Goal: Task Accomplishment & Management: Complete application form

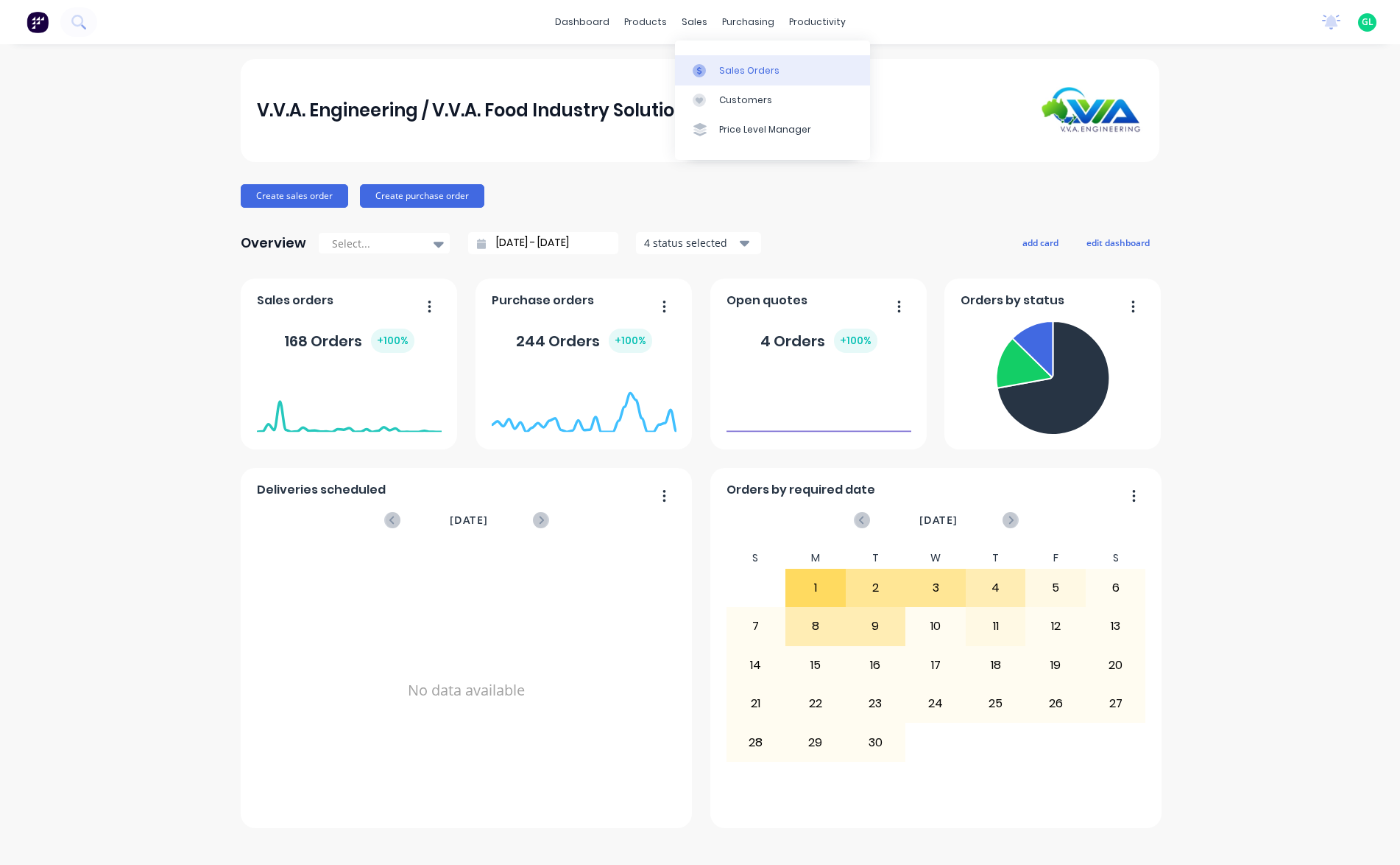
click at [768, 67] on div "Sales Orders" at bounding box center [749, 70] width 61 height 13
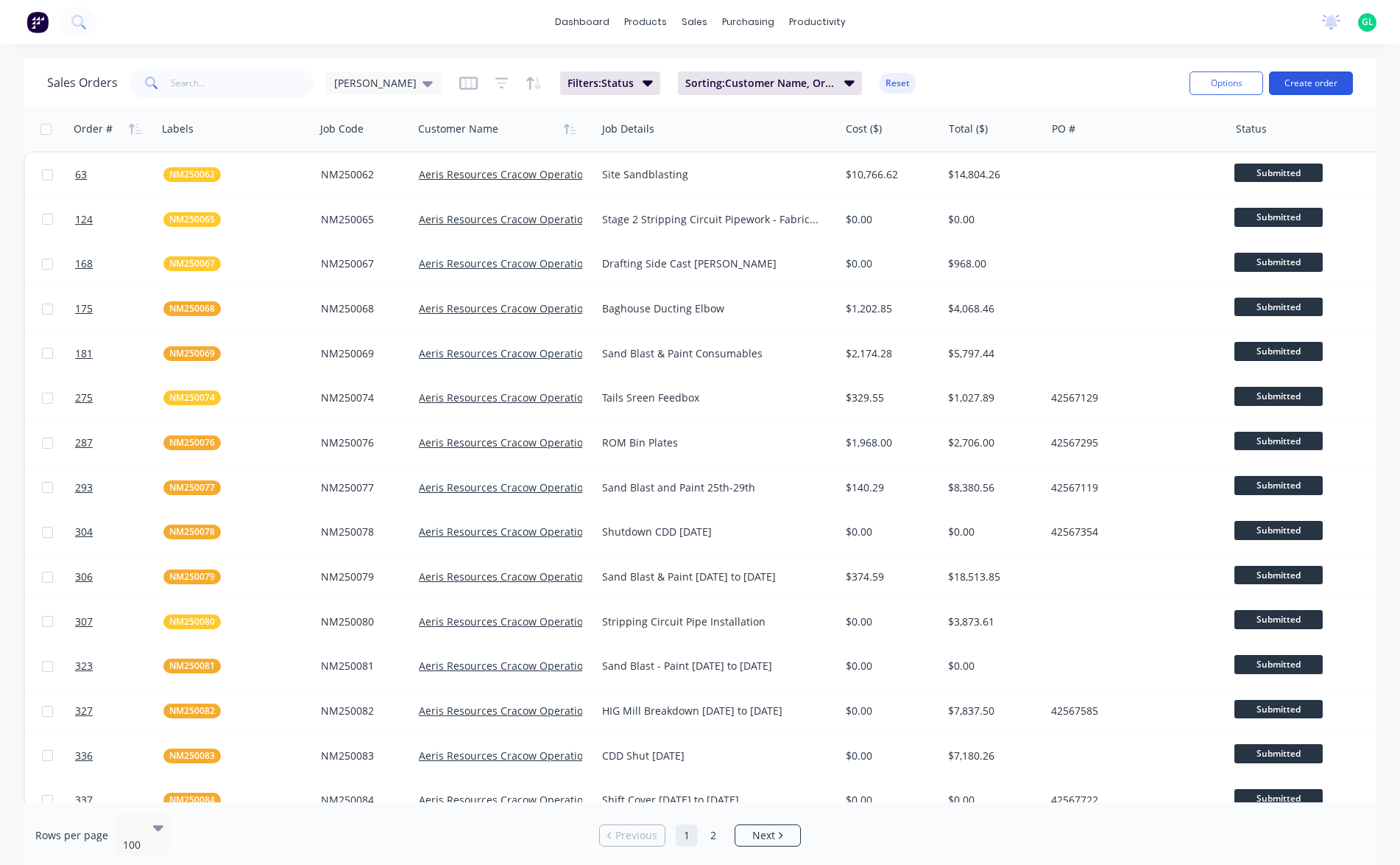
click at [1319, 83] on button "Create order" at bounding box center [1311, 83] width 84 height 24
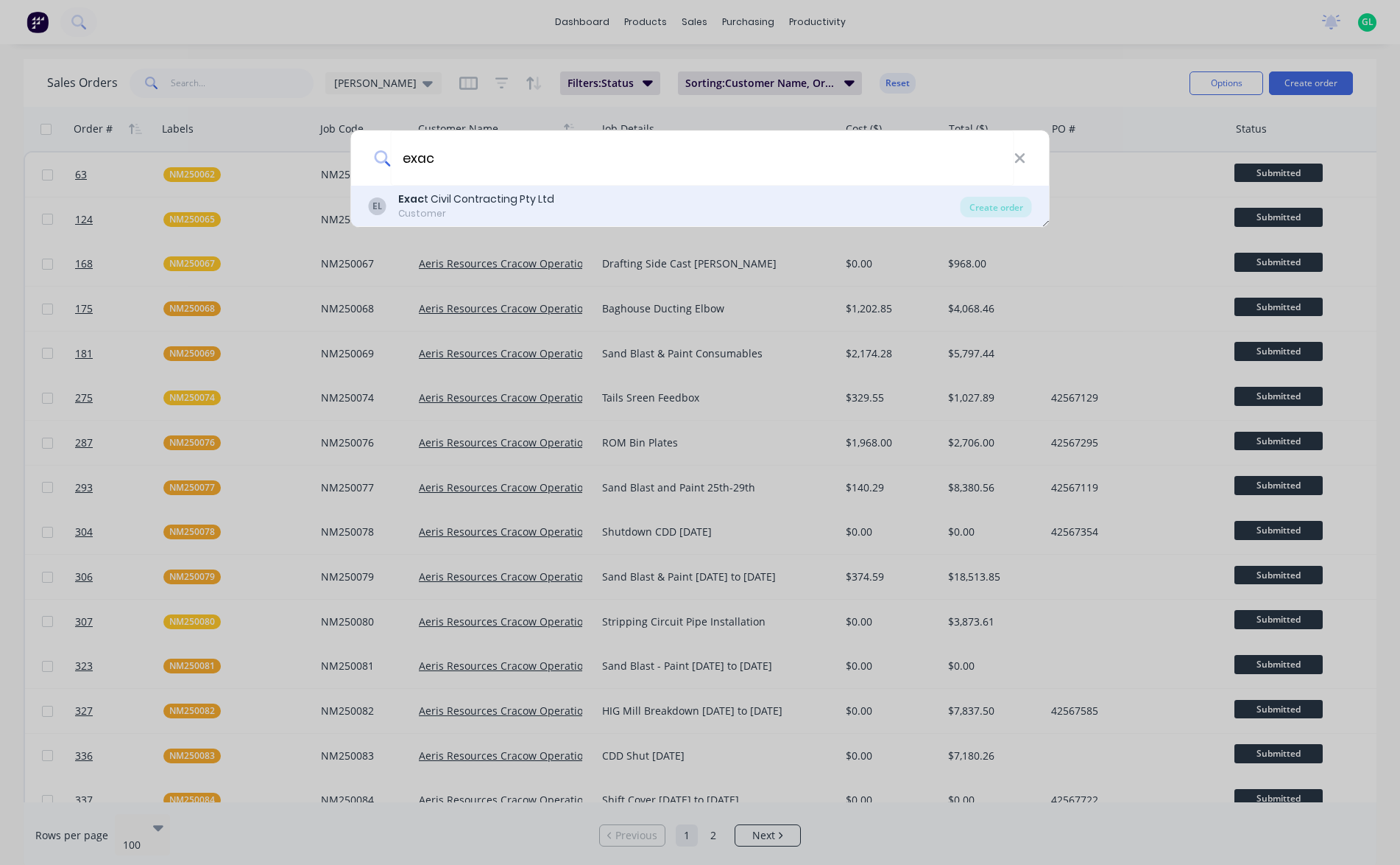
type input "exac"
click at [522, 197] on div "Exac t Civil Contracting Pty Ltd" at bounding box center [476, 199] width 156 height 15
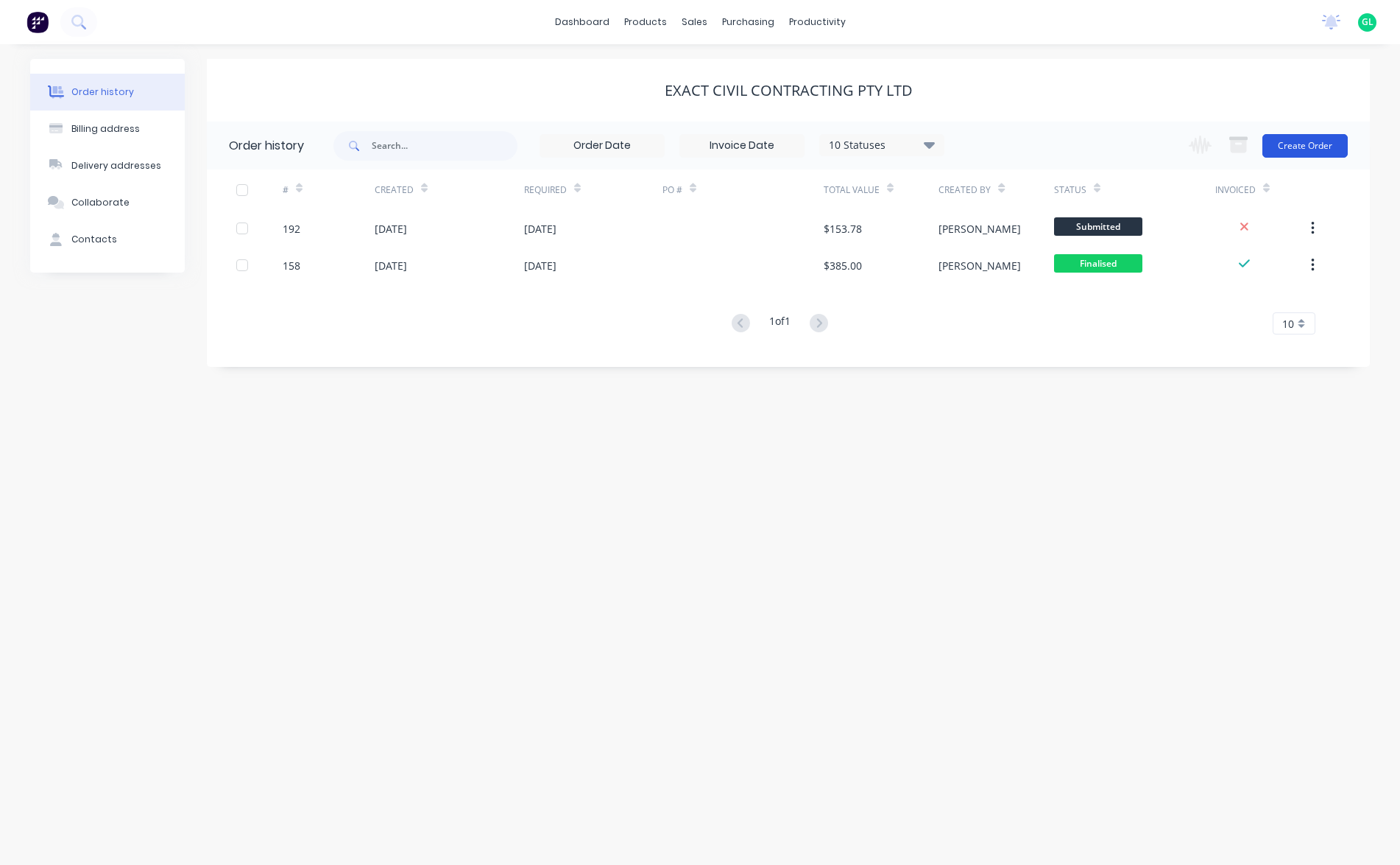
click at [1302, 143] on button "Create Order" at bounding box center [1305, 146] width 86 height 24
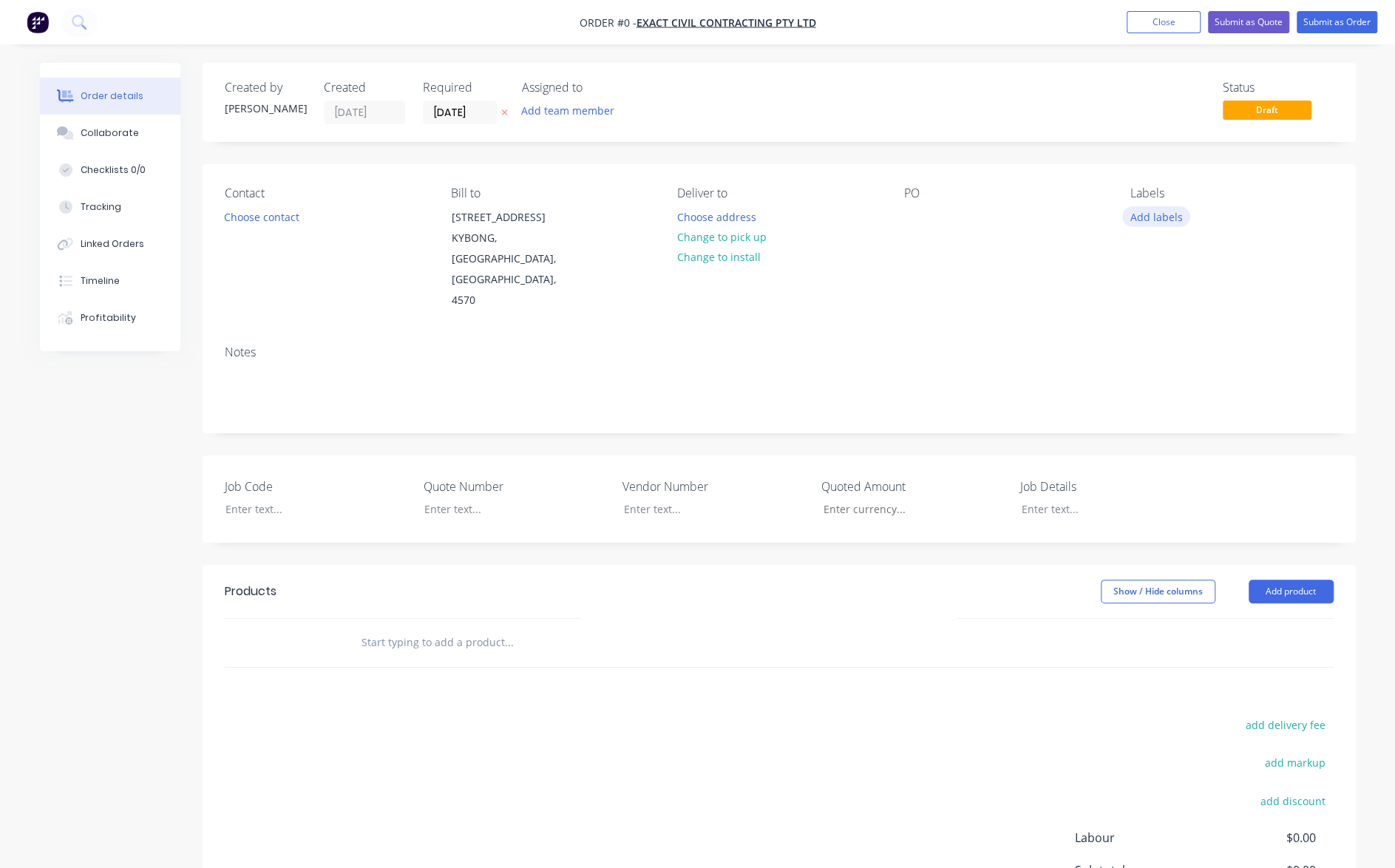
click at [1155, 215] on button "Add labels" at bounding box center [1155, 216] width 68 height 20
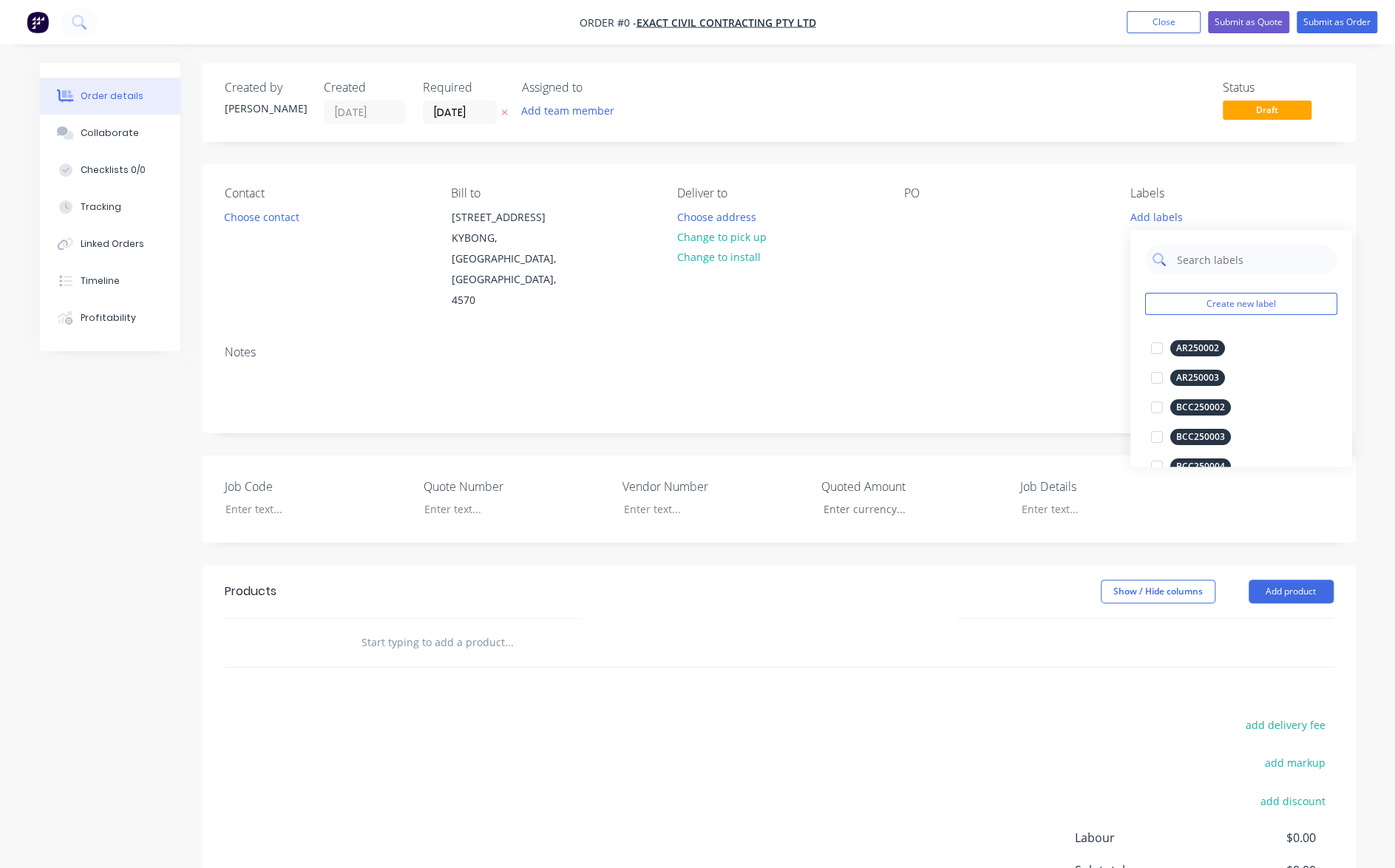
click at [1176, 258] on input "text" at bounding box center [1252, 259] width 155 height 30
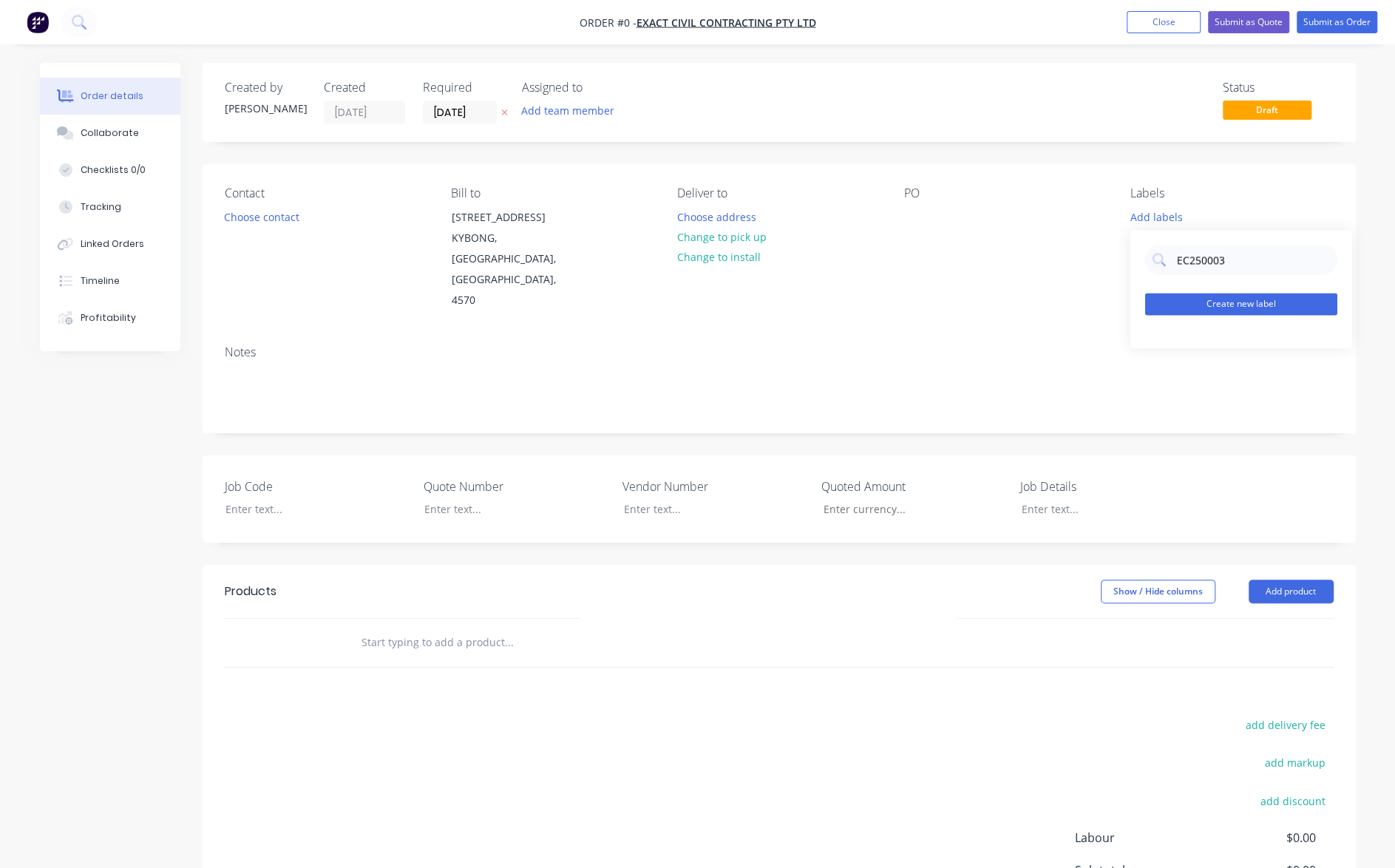
type input "EC250003"
click at [1188, 304] on button "Create new label" at bounding box center [1240, 303] width 192 height 22
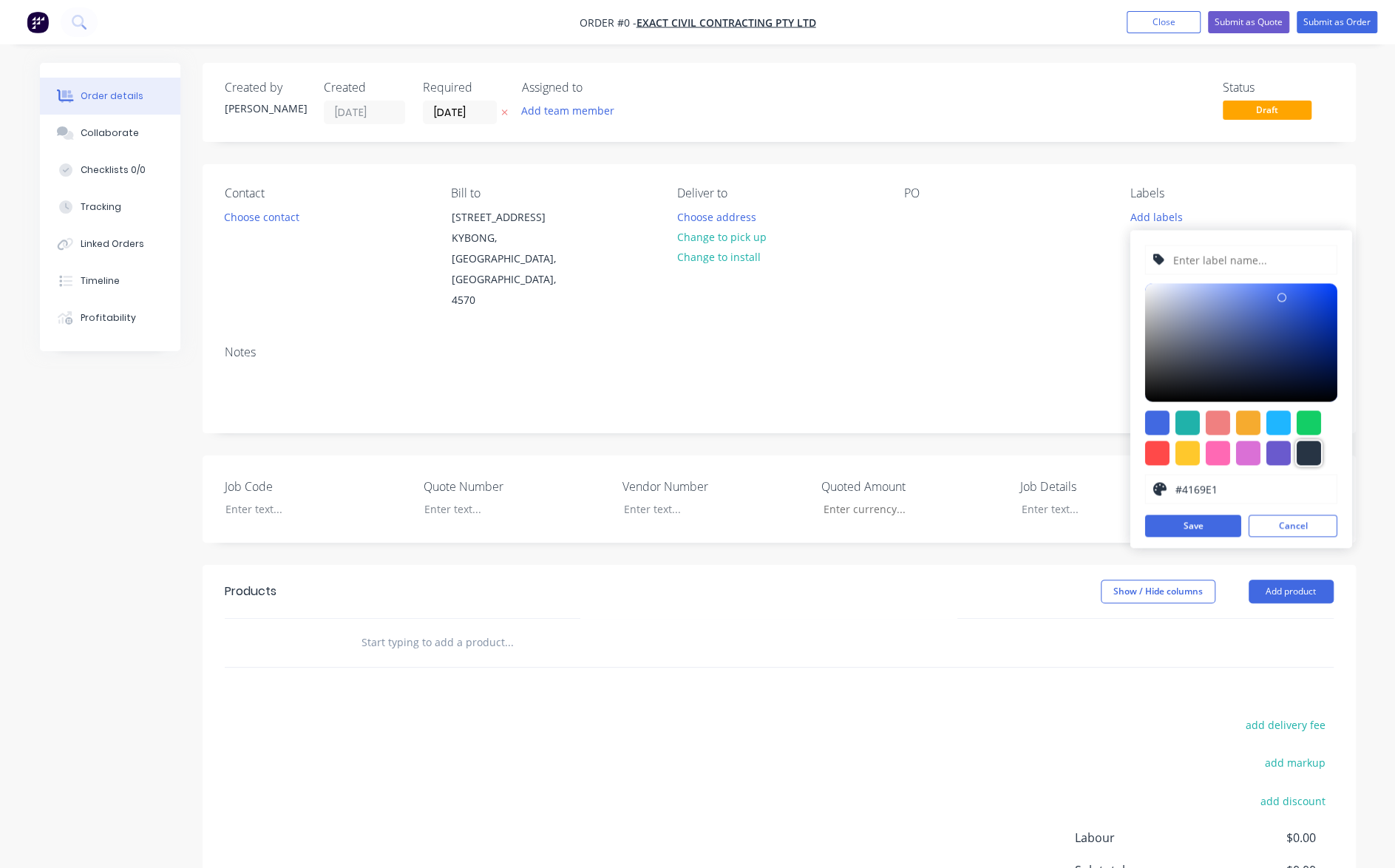
click at [1311, 456] on div at bounding box center [1308, 452] width 24 height 24
type input "#273444"
click at [1205, 522] on button "Save" at bounding box center [1192, 525] width 96 height 22
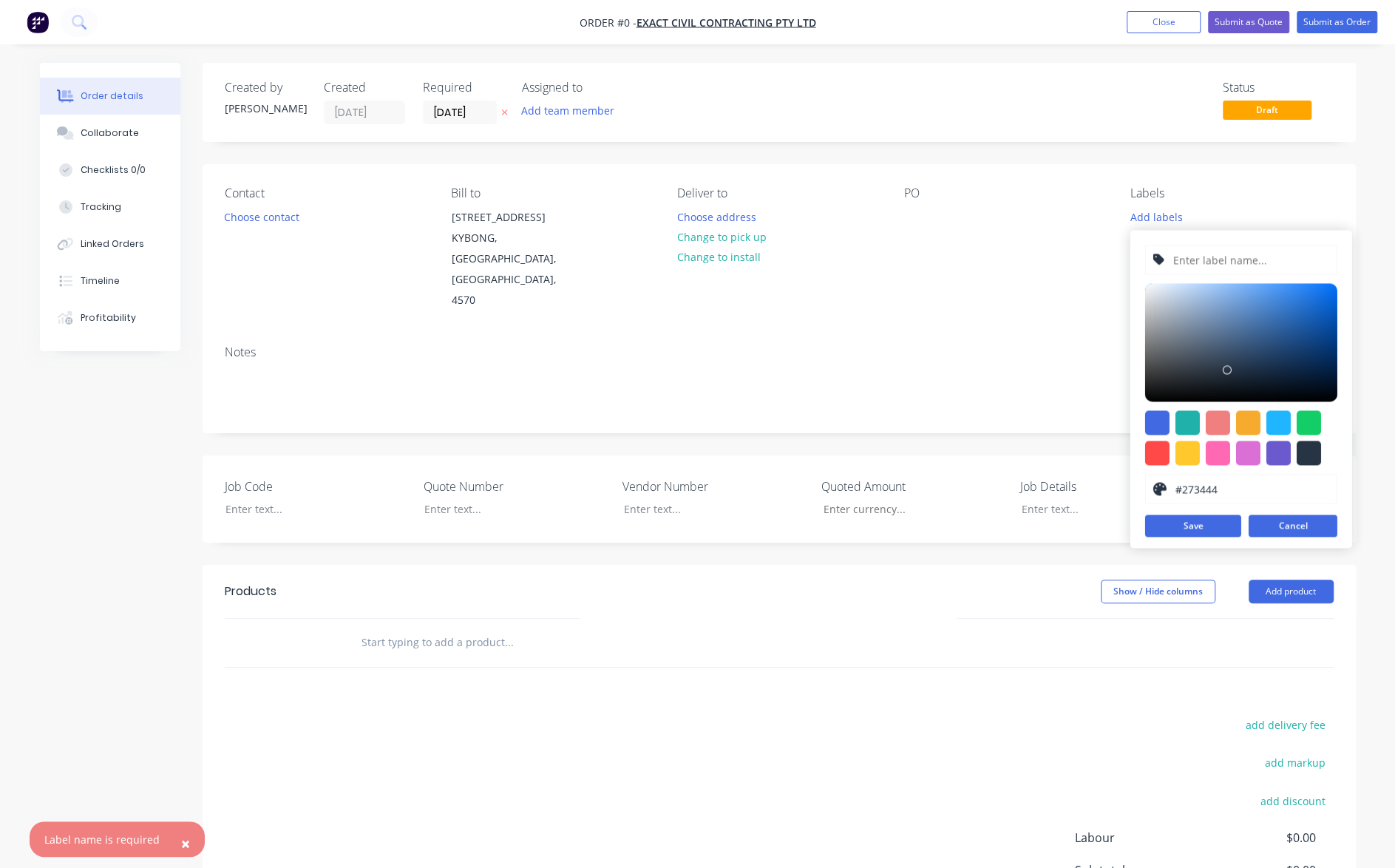
click at [1299, 525] on button "Cancel" at bounding box center [1292, 525] width 88 height 22
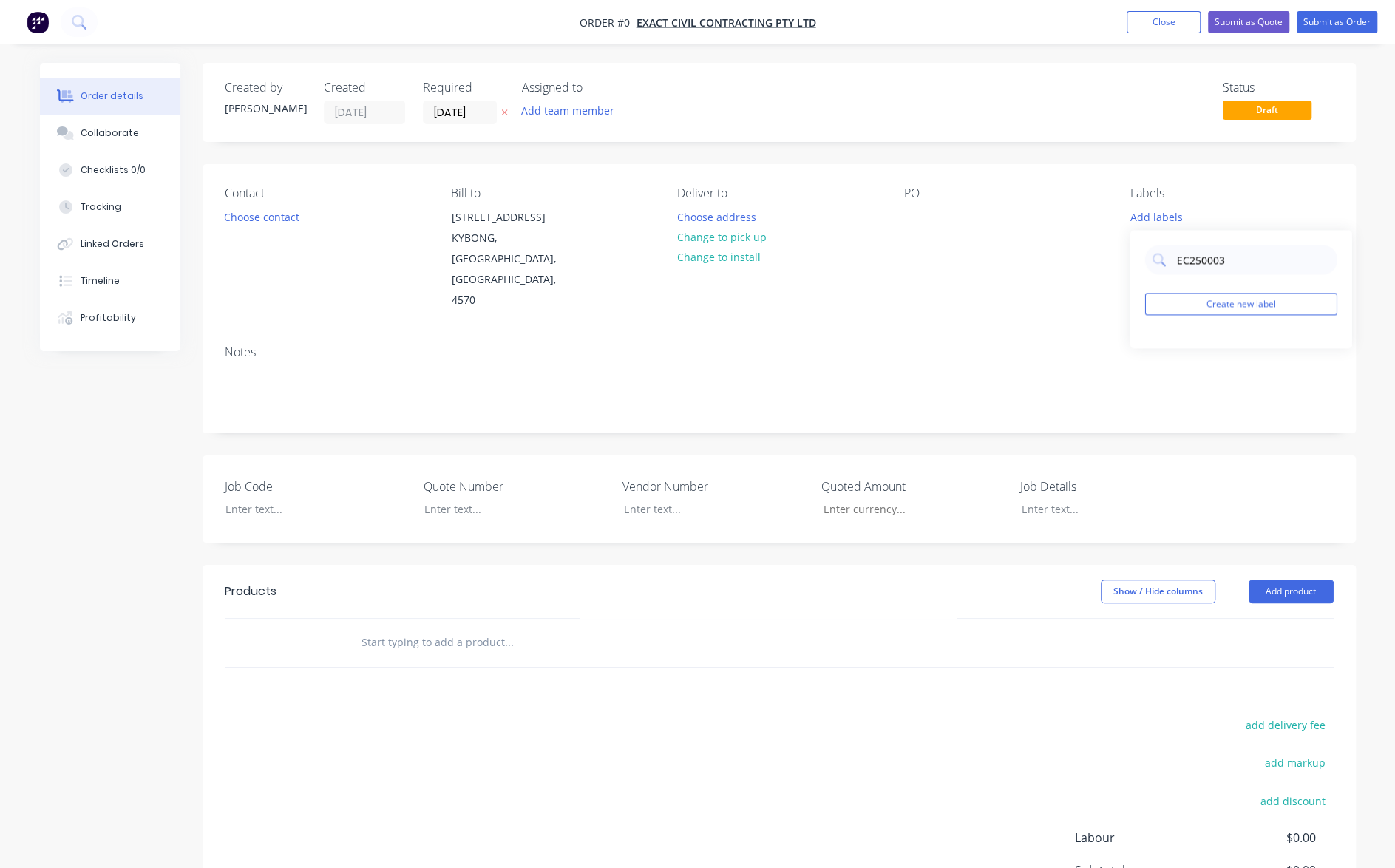
click at [1081, 265] on div "Order details Collaborate Checklists 0/0 Tracking Linked Orders Timeline Profit…" at bounding box center [698, 554] width 1346 height 981
click at [1164, 214] on button "Add labels" at bounding box center [1155, 216] width 68 height 20
click at [1230, 305] on button "Create new label" at bounding box center [1240, 303] width 192 height 22
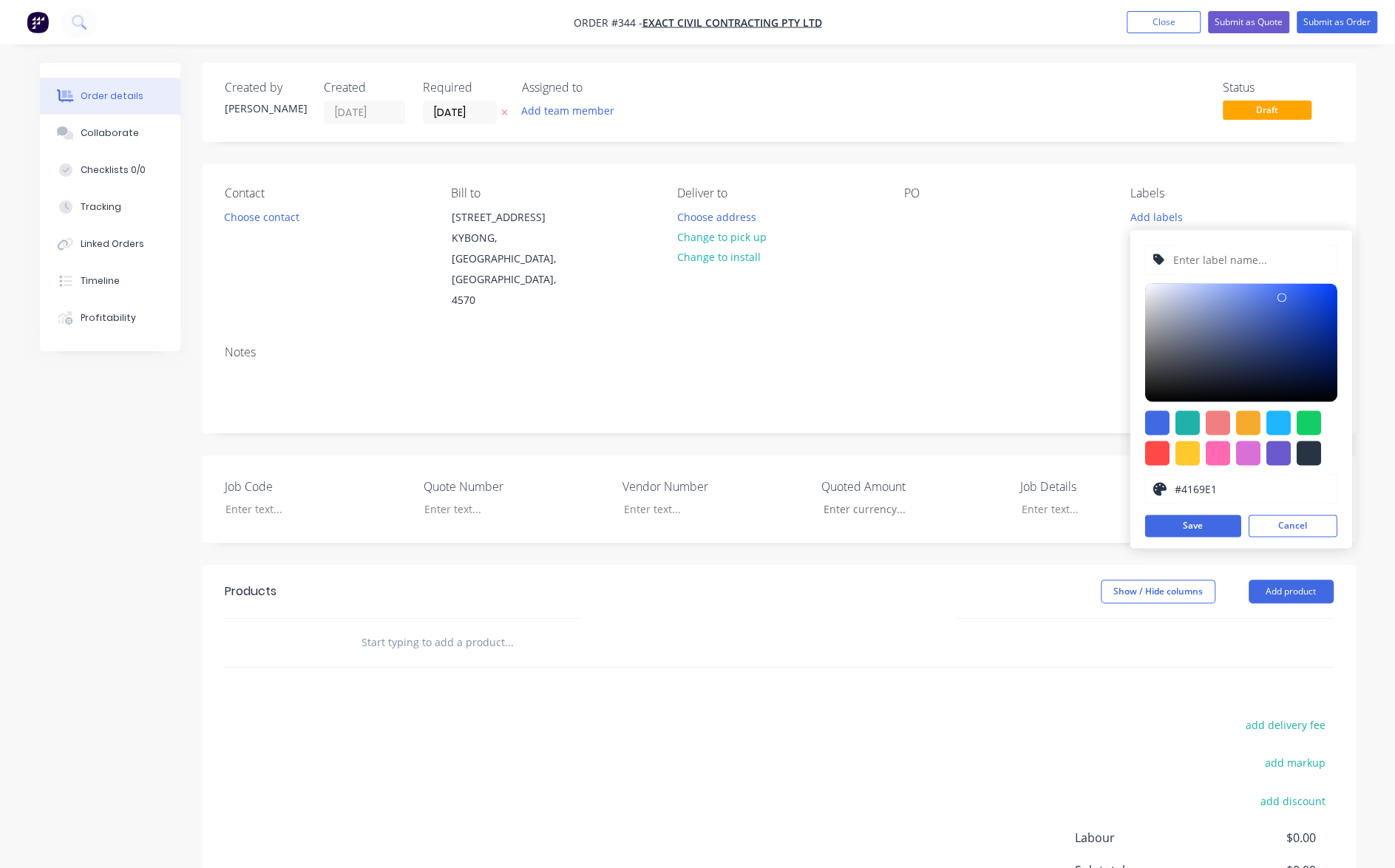
click at [1195, 263] on input "text" at bounding box center [1250, 259] width 158 height 28
type input "EC250003"
click at [1305, 452] on div at bounding box center [1308, 452] width 24 height 24
type input "#273444"
click at [1211, 521] on button "Save" at bounding box center [1192, 525] width 96 height 22
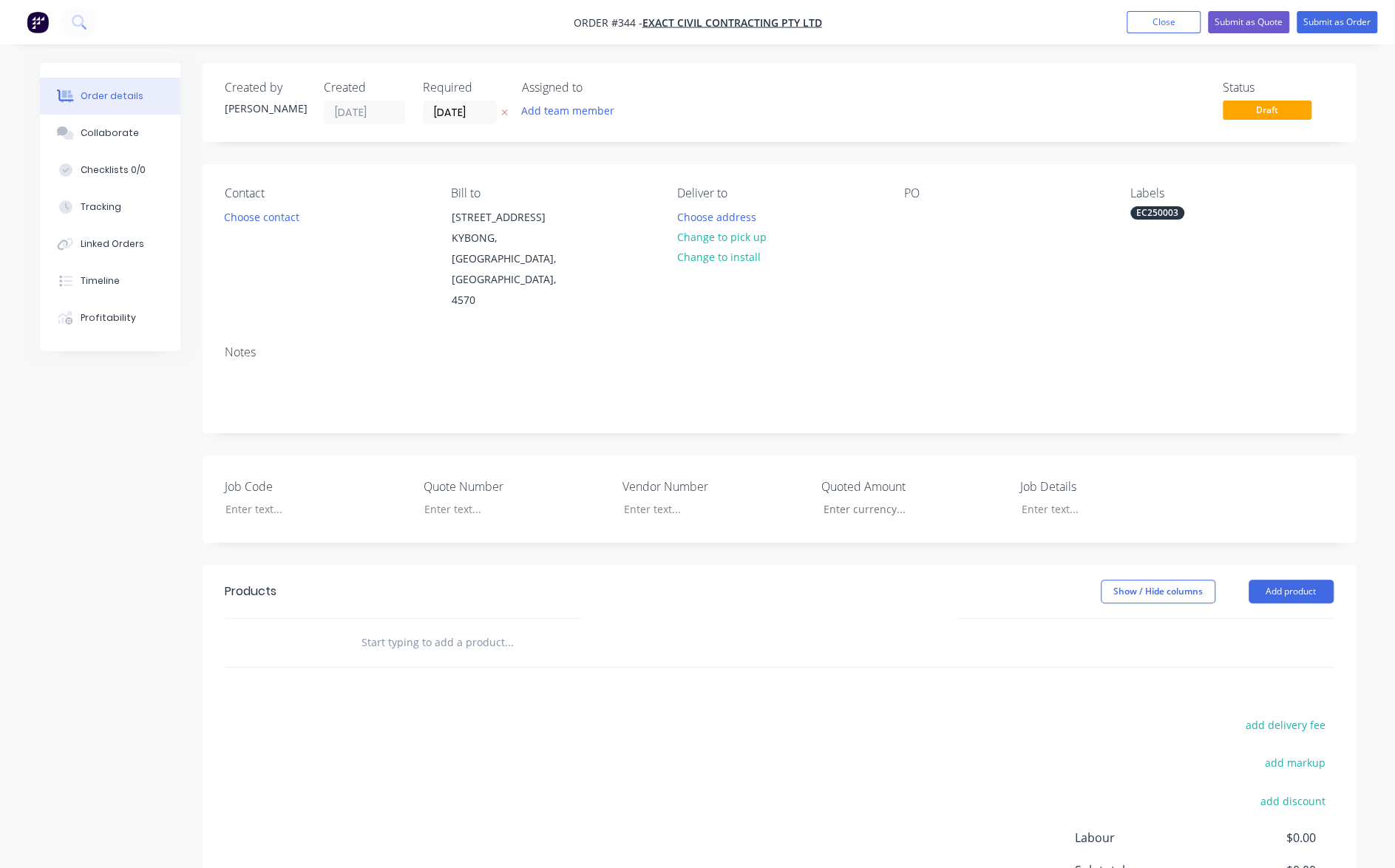
click at [1061, 282] on div "PO" at bounding box center [1005, 249] width 203 height 125
click at [914, 210] on div at bounding box center [915, 217] width 24 height 21
click at [922, 220] on div at bounding box center [915, 217] width 24 height 21
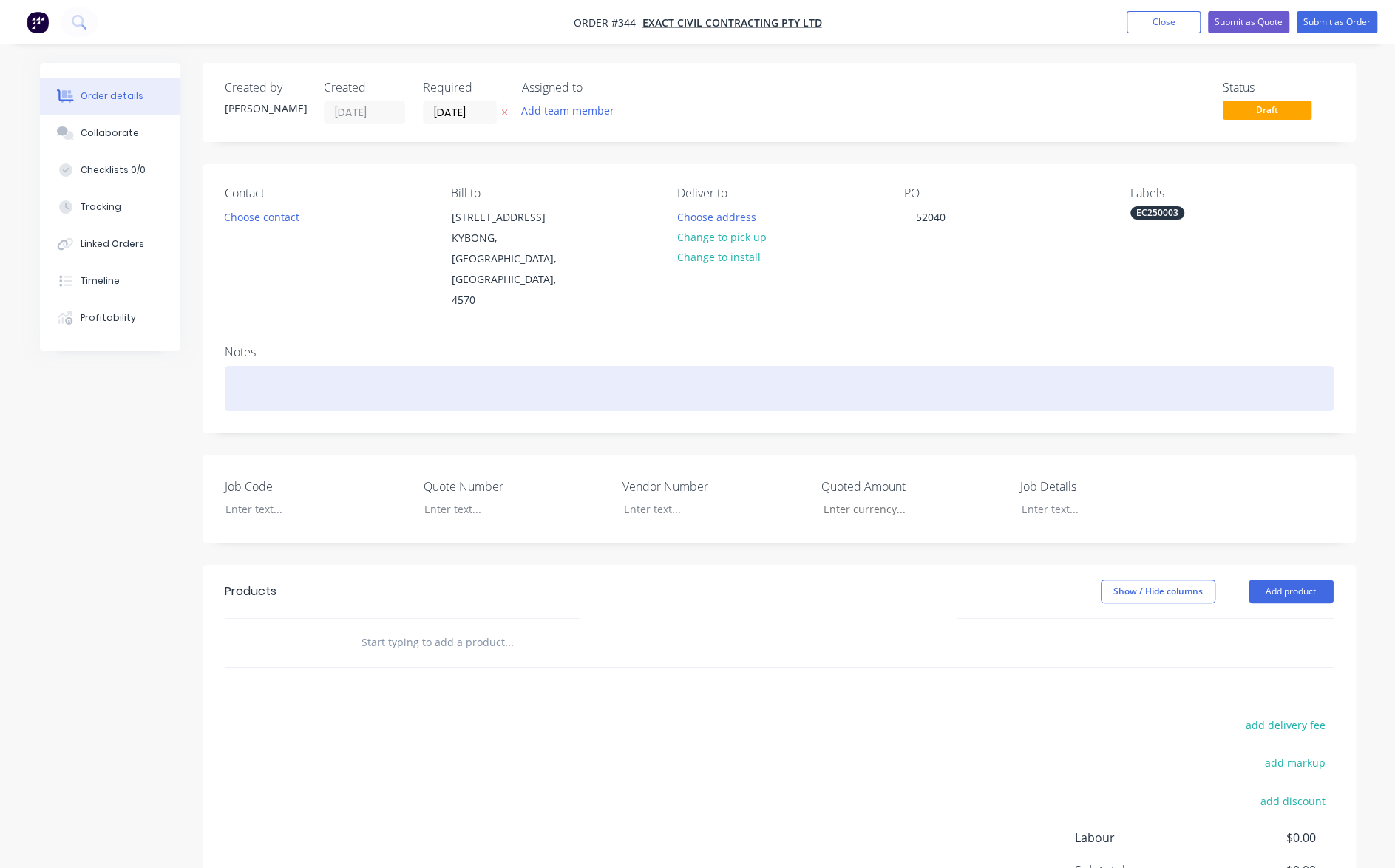
click at [243, 365] on div at bounding box center [779, 388] width 1109 height 45
click at [256, 365] on div at bounding box center [779, 388] width 1109 height 45
paste div
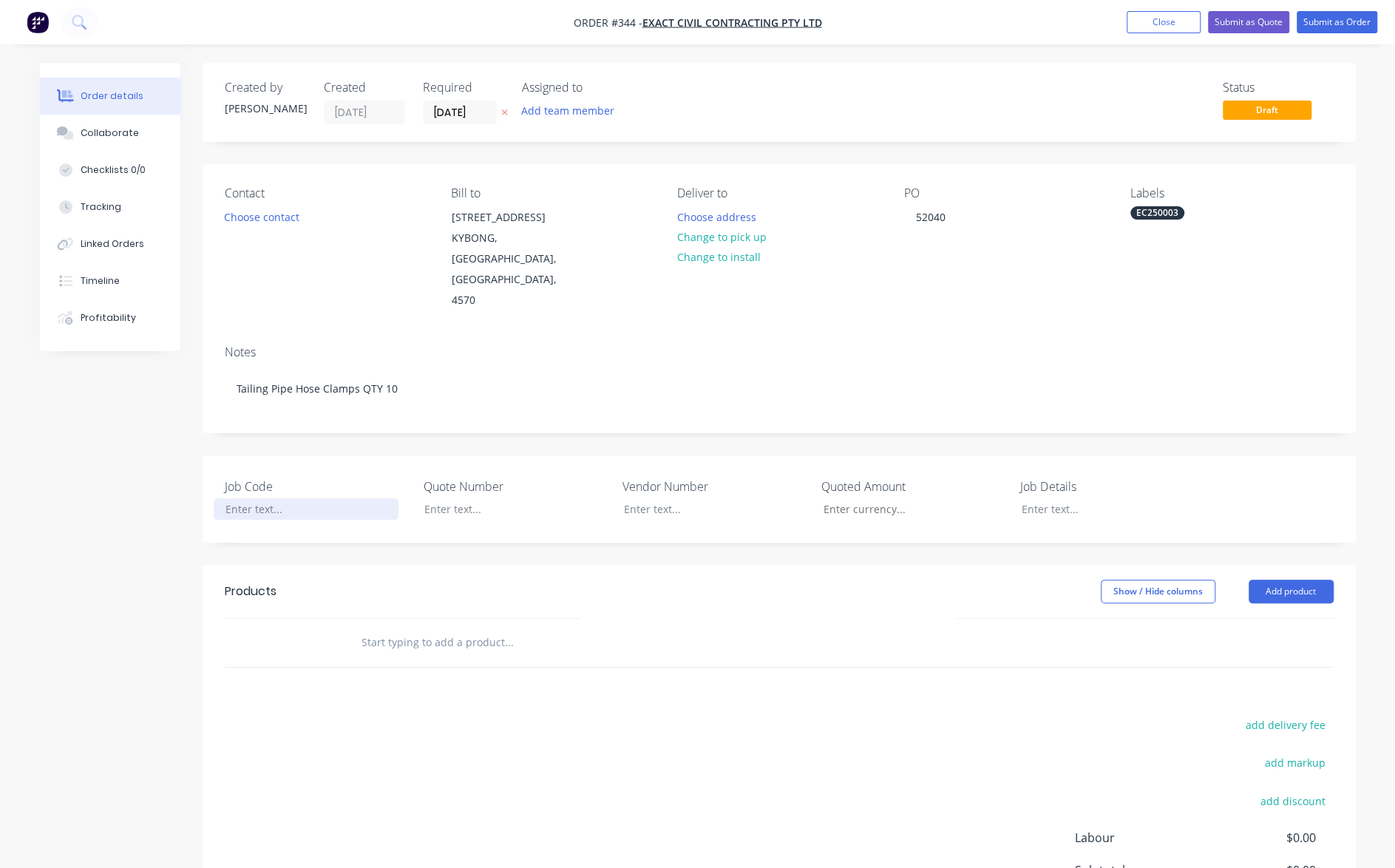
click at [254, 498] on div at bounding box center [306, 509] width 185 height 21
click at [509, 498] on div at bounding box center [505, 509] width 185 height 21
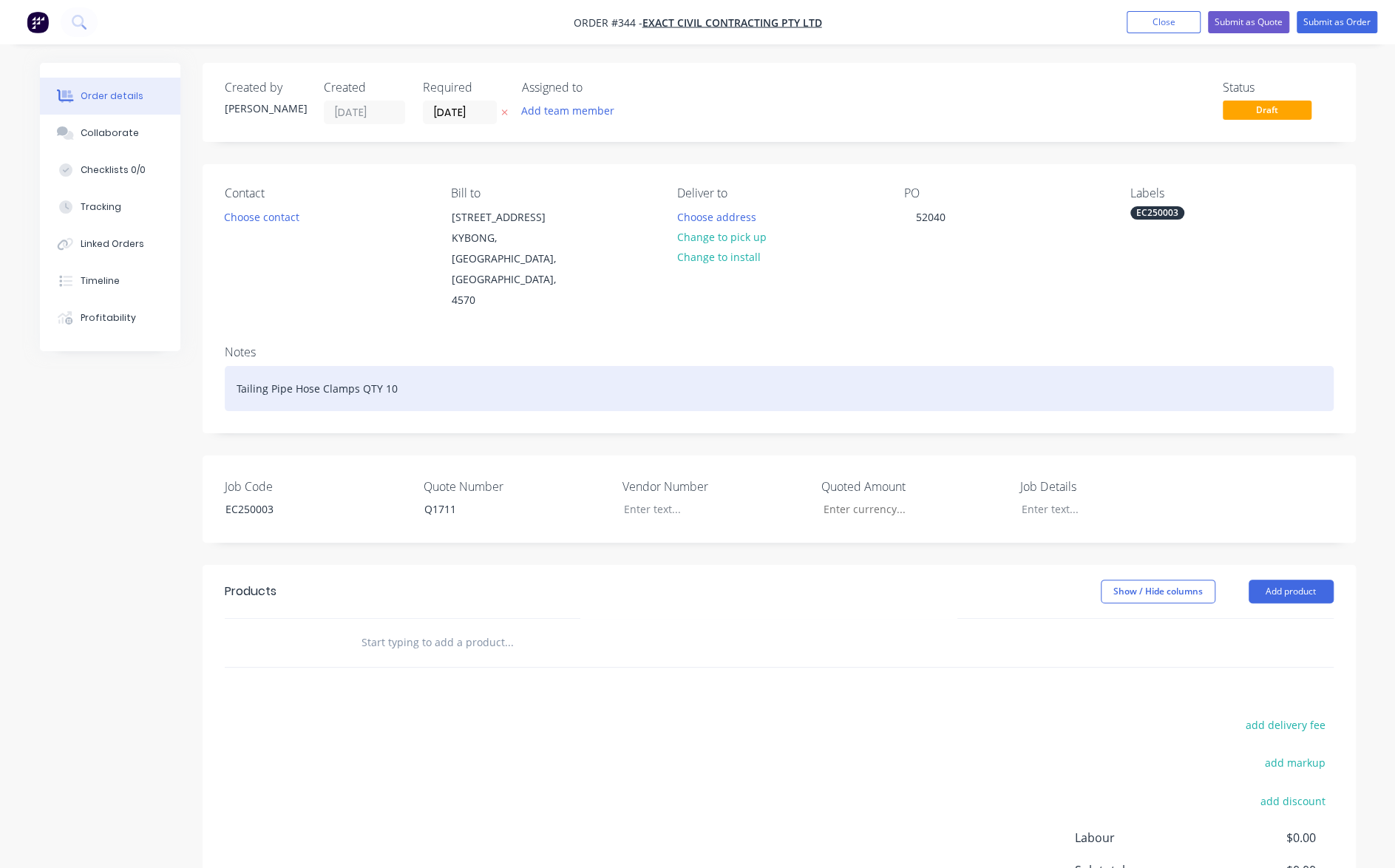
click at [426, 365] on div "Tailing Pipe Hose Clamps QTY 10" at bounding box center [779, 388] width 1109 height 45
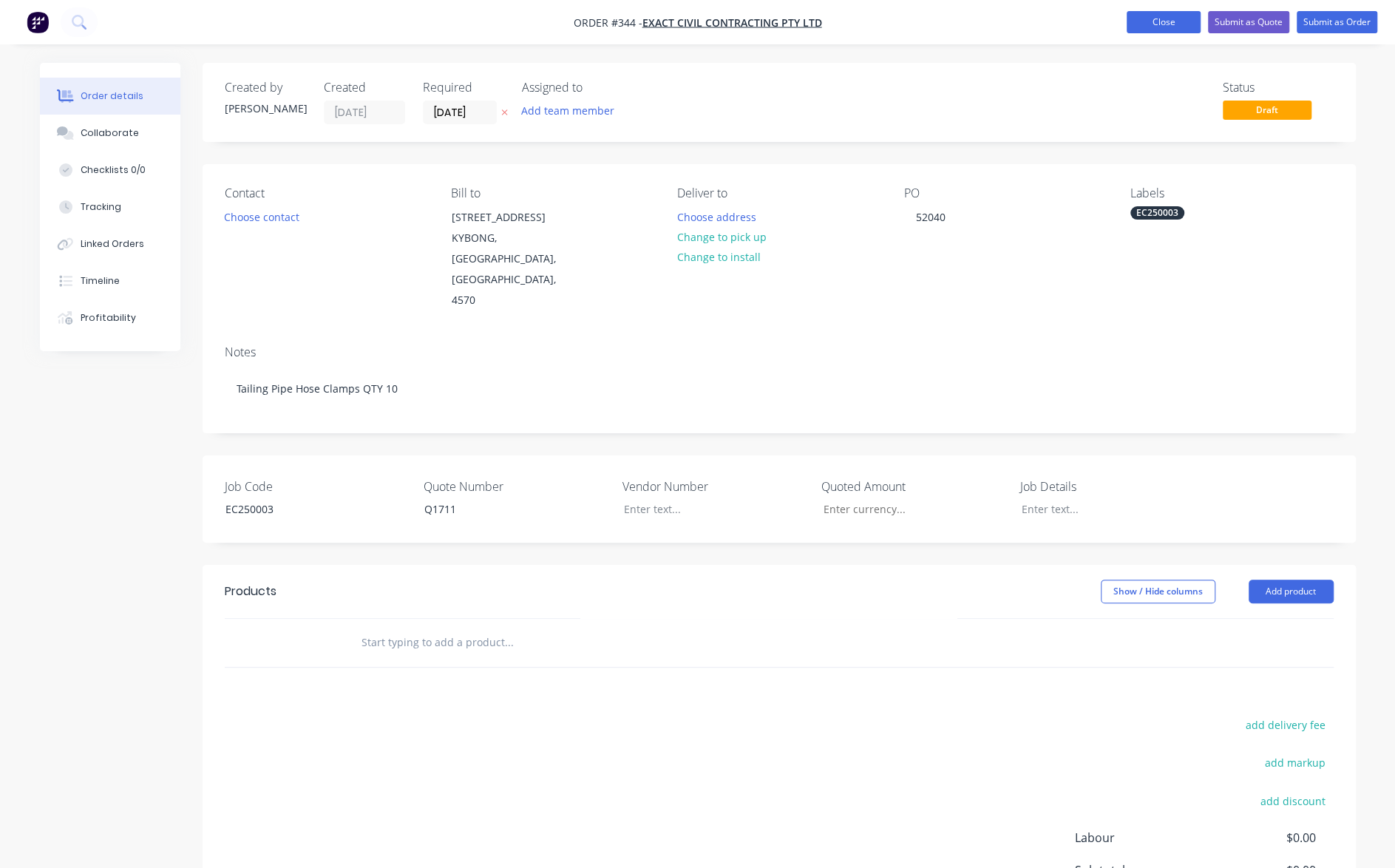
click at [1173, 23] on button "Close" at bounding box center [1163, 22] width 74 height 22
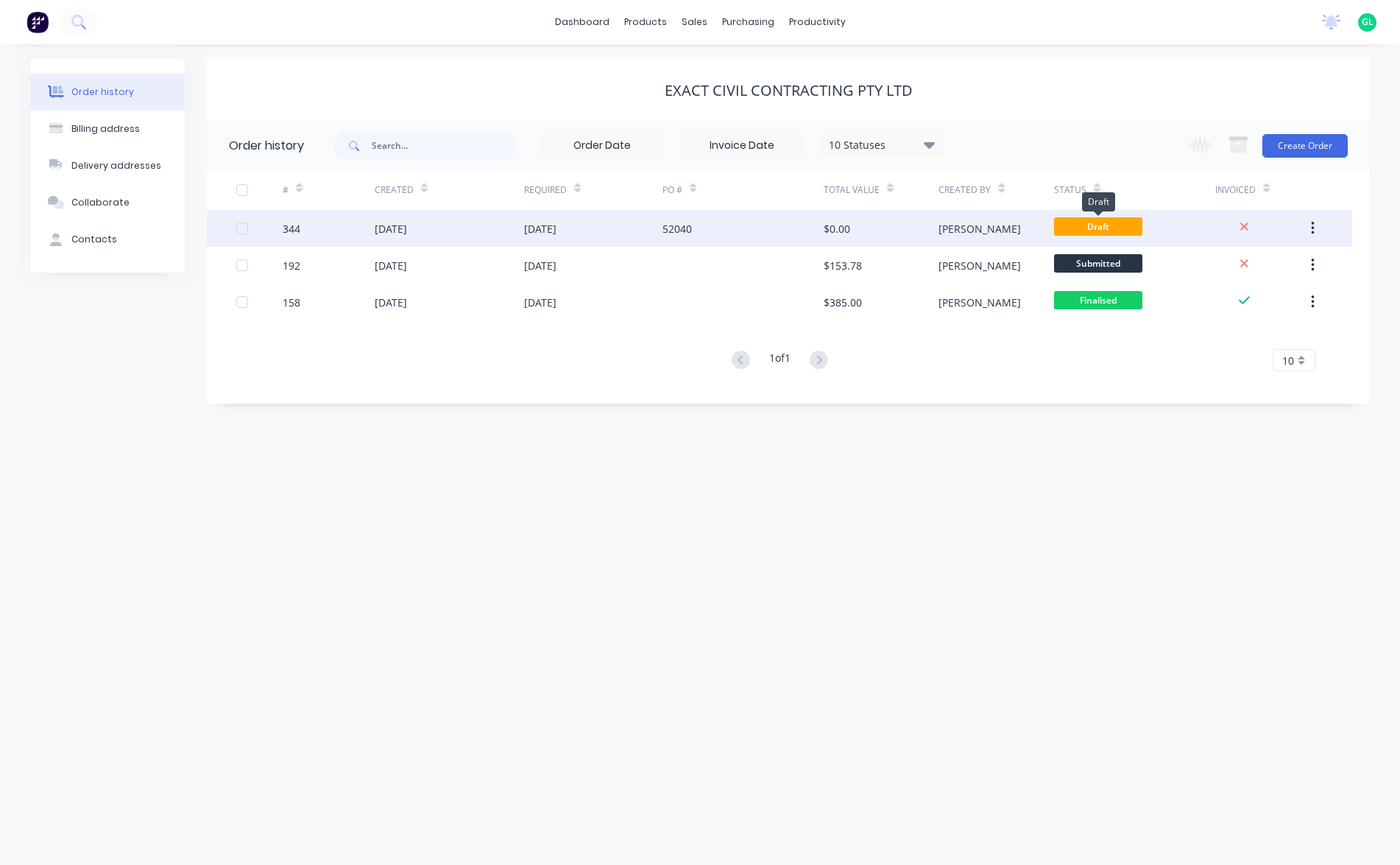
click at [1101, 219] on span "Draft" at bounding box center [1098, 226] width 88 height 18
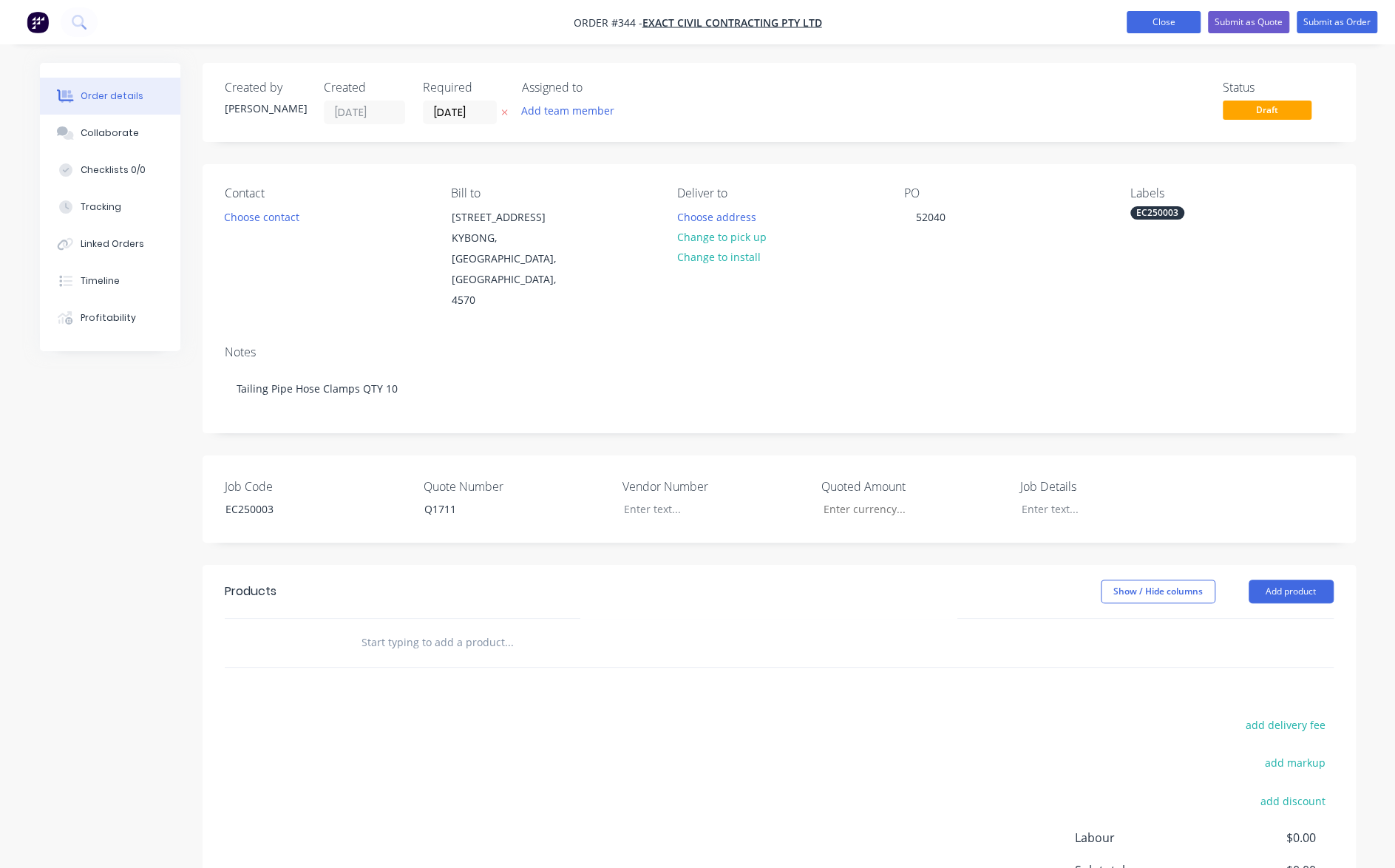
click at [1148, 22] on button "Close" at bounding box center [1163, 22] width 74 height 22
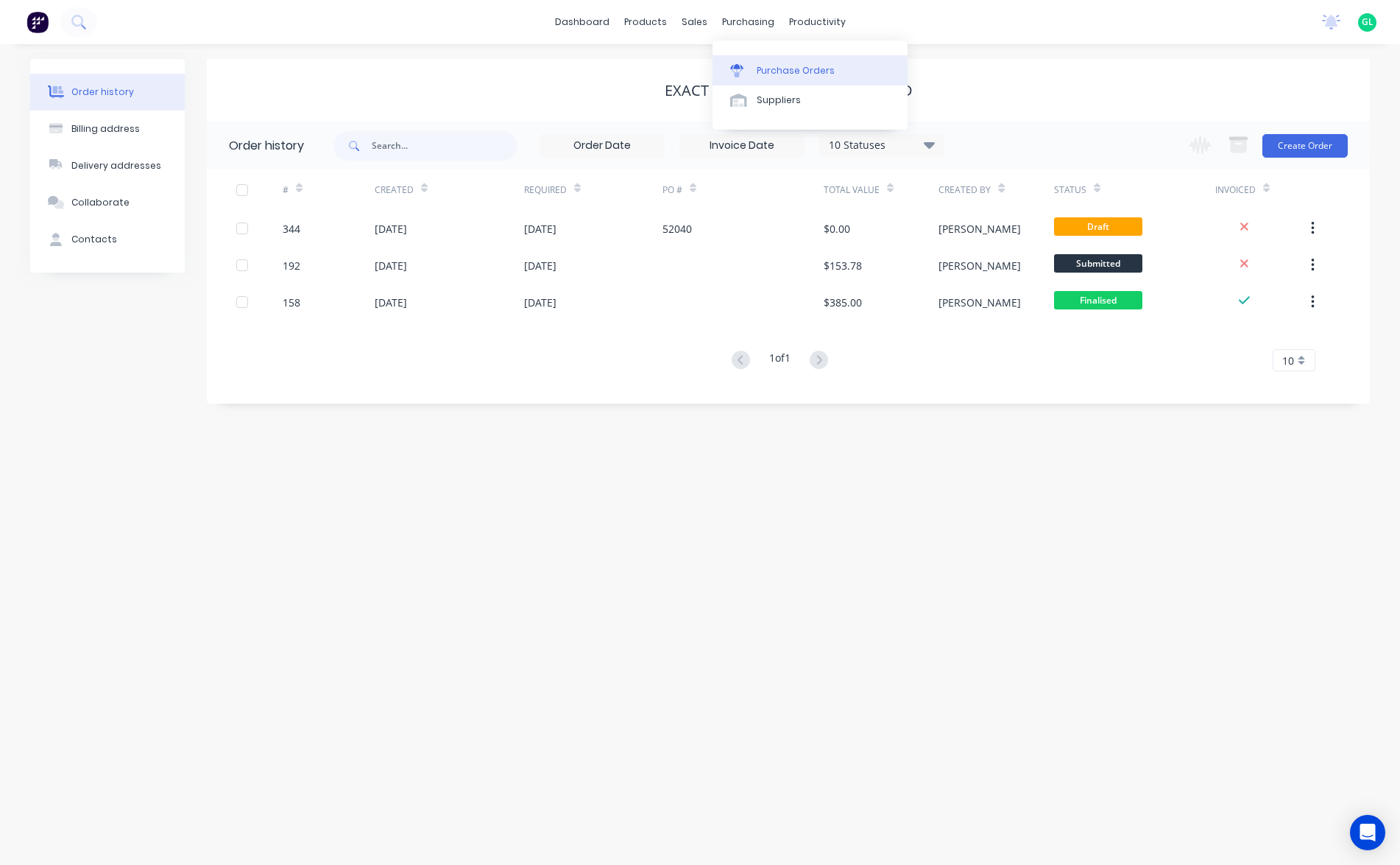
click at [770, 71] on div "Purchase Orders" at bounding box center [796, 70] width 78 height 13
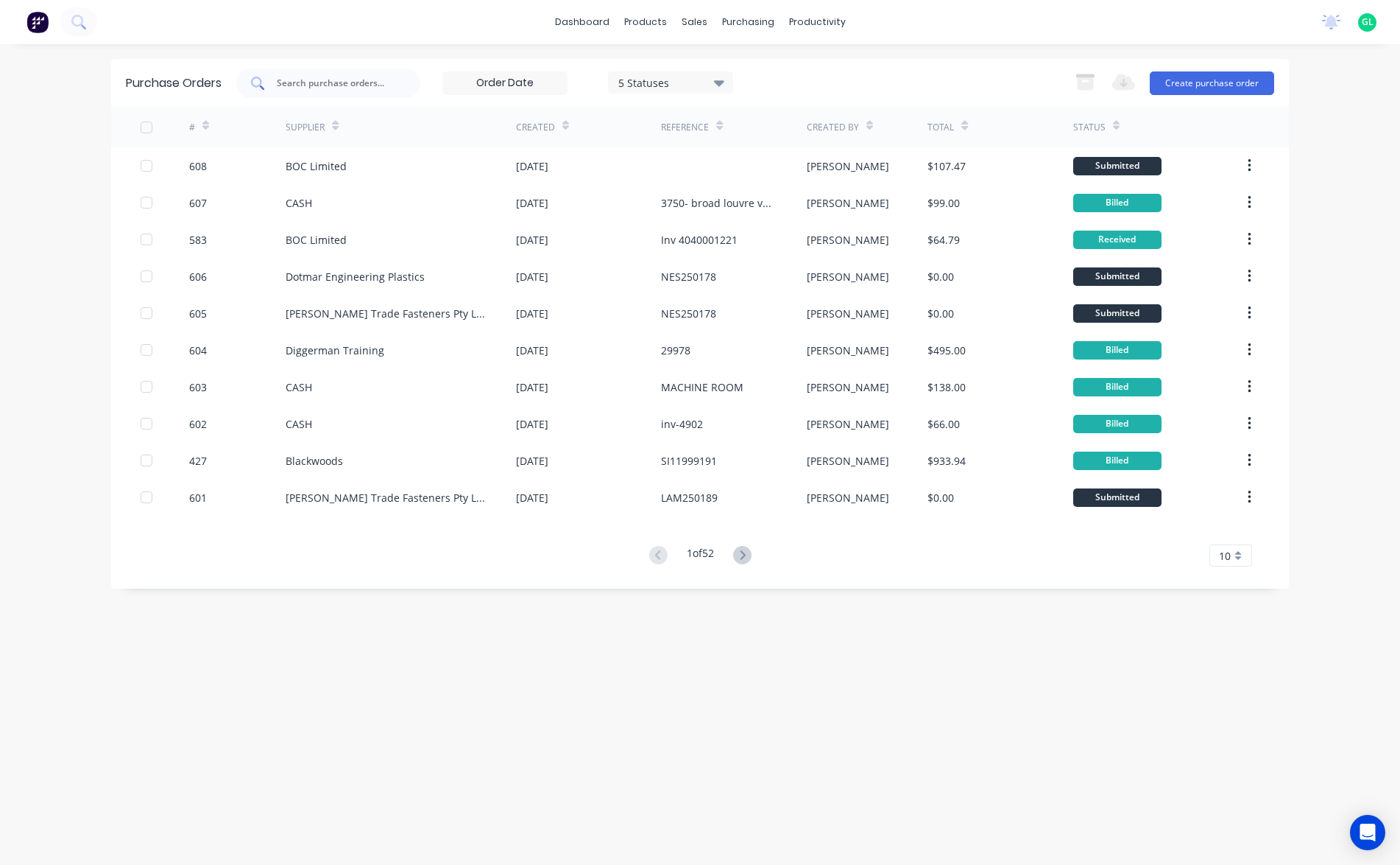
click at [288, 85] on input "text" at bounding box center [336, 83] width 122 height 14
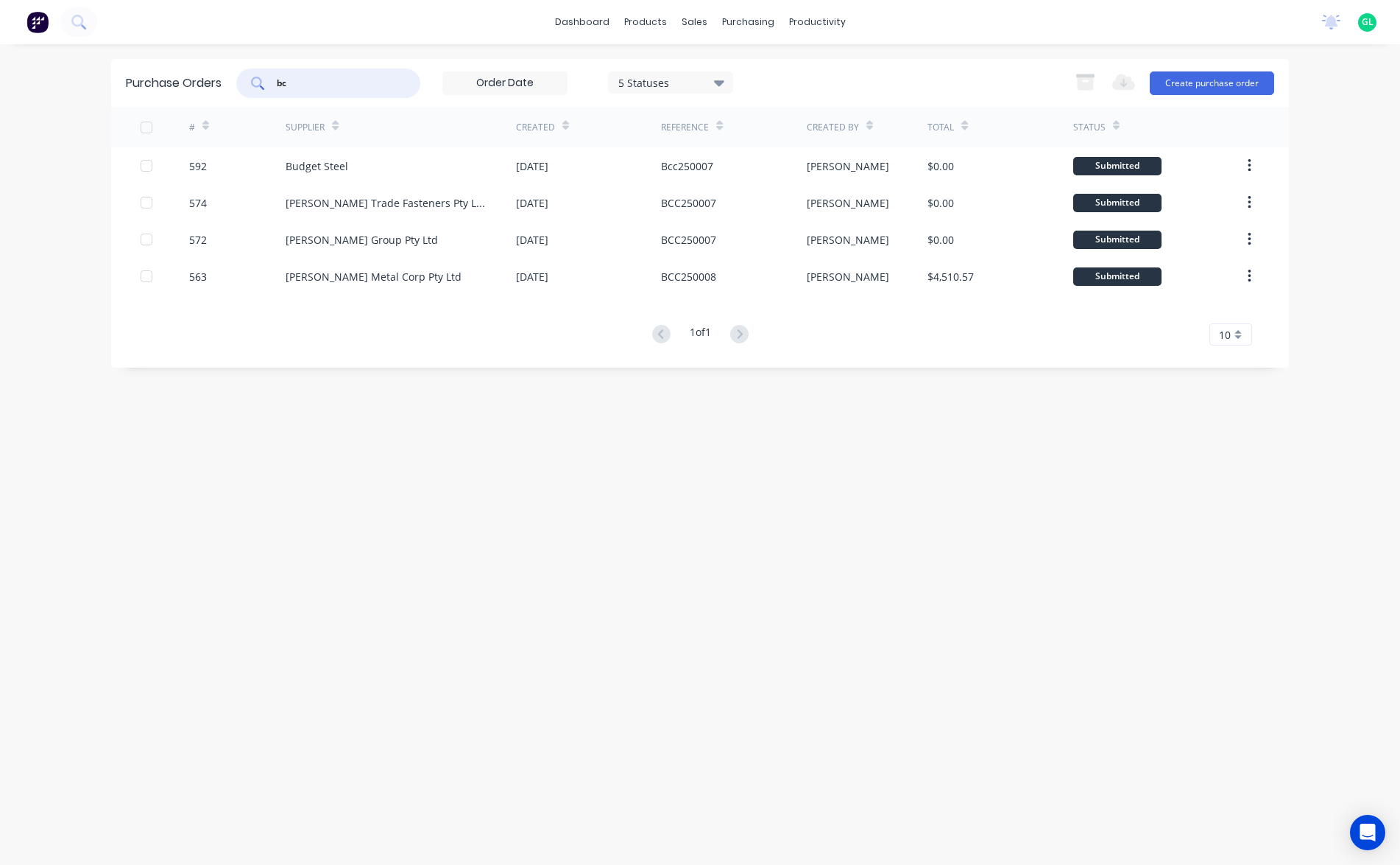
type input "b"
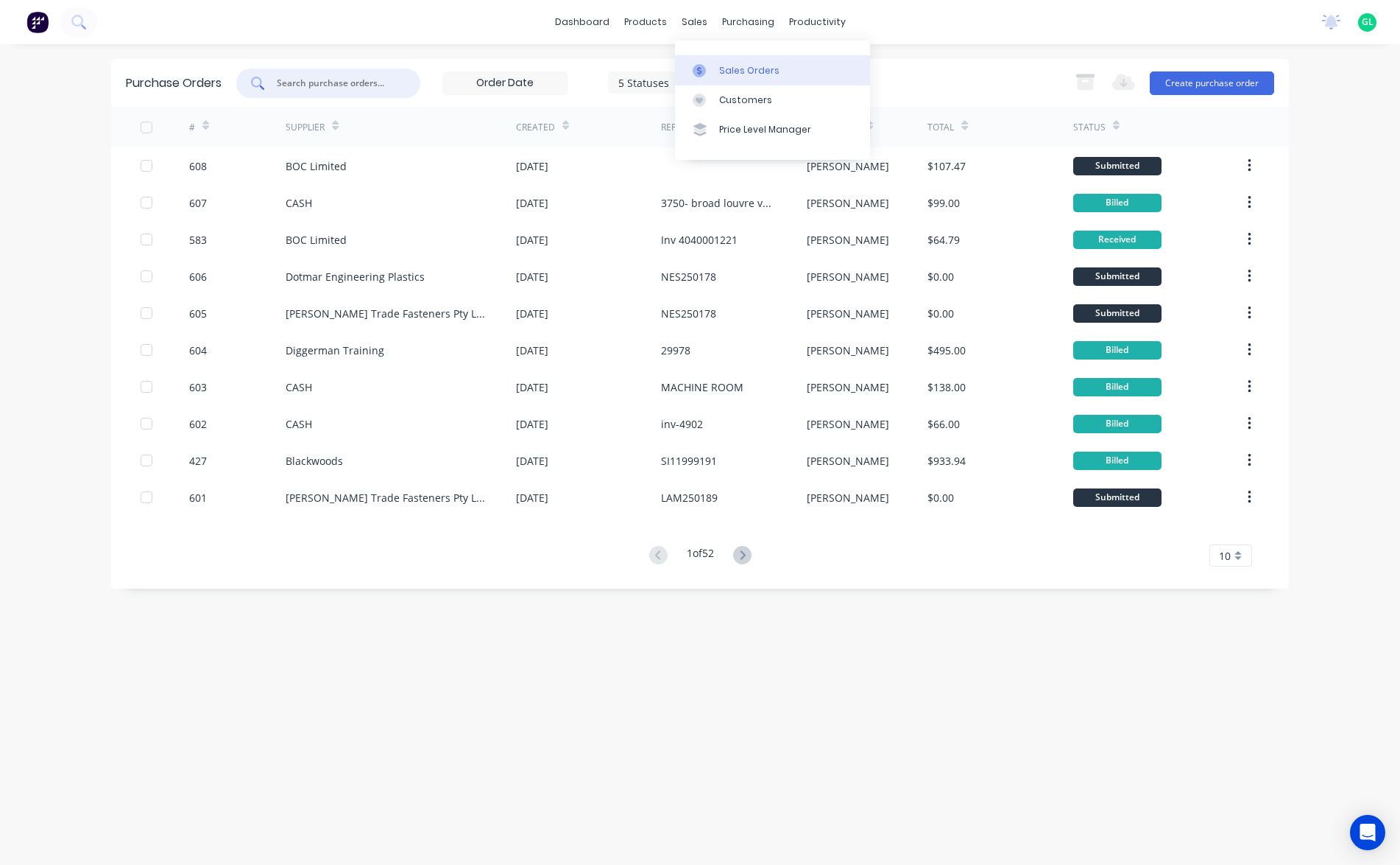
click at [741, 74] on div "Sales Orders" at bounding box center [749, 70] width 61 height 13
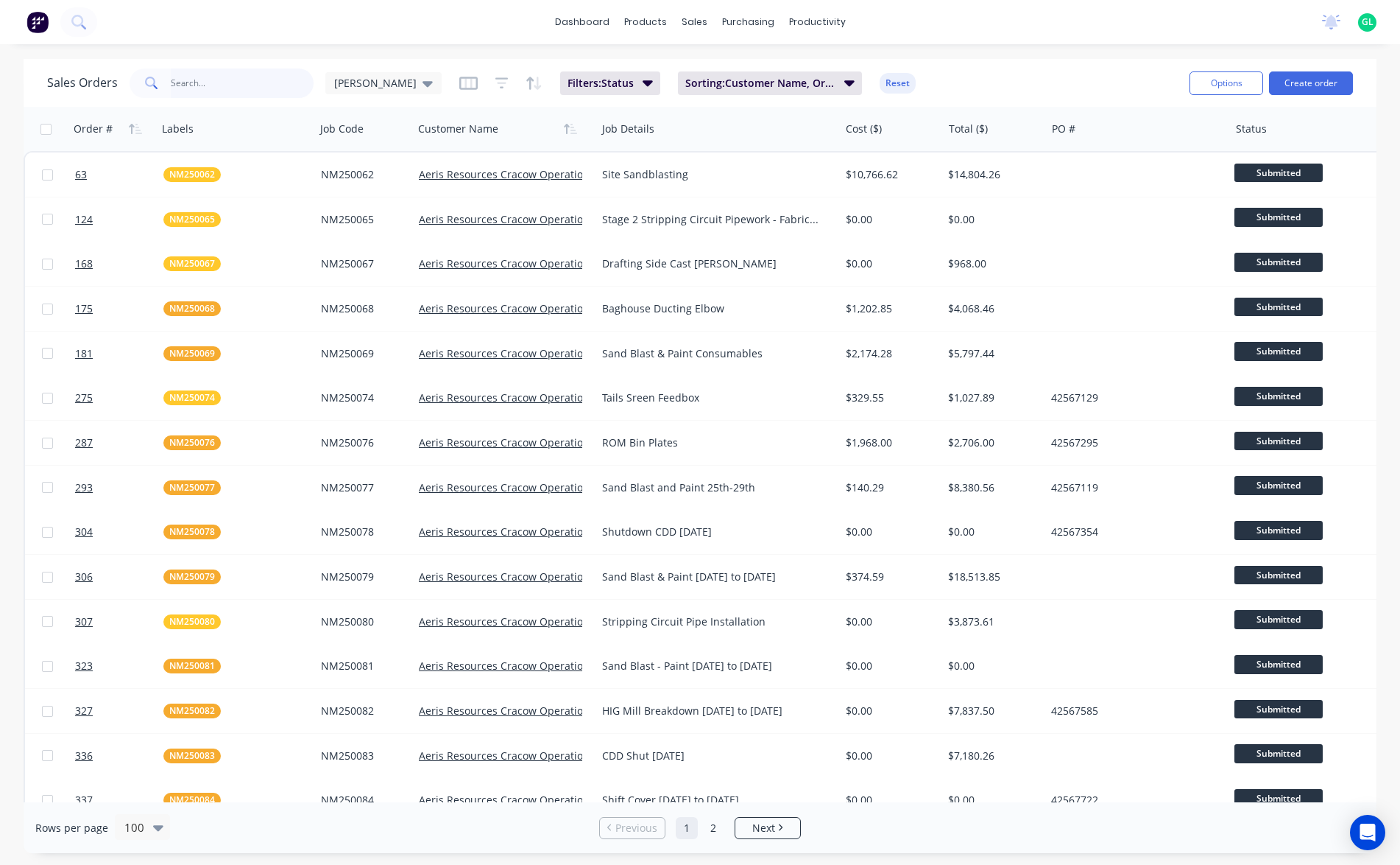
click at [209, 79] on input "text" at bounding box center [242, 83] width 143 height 30
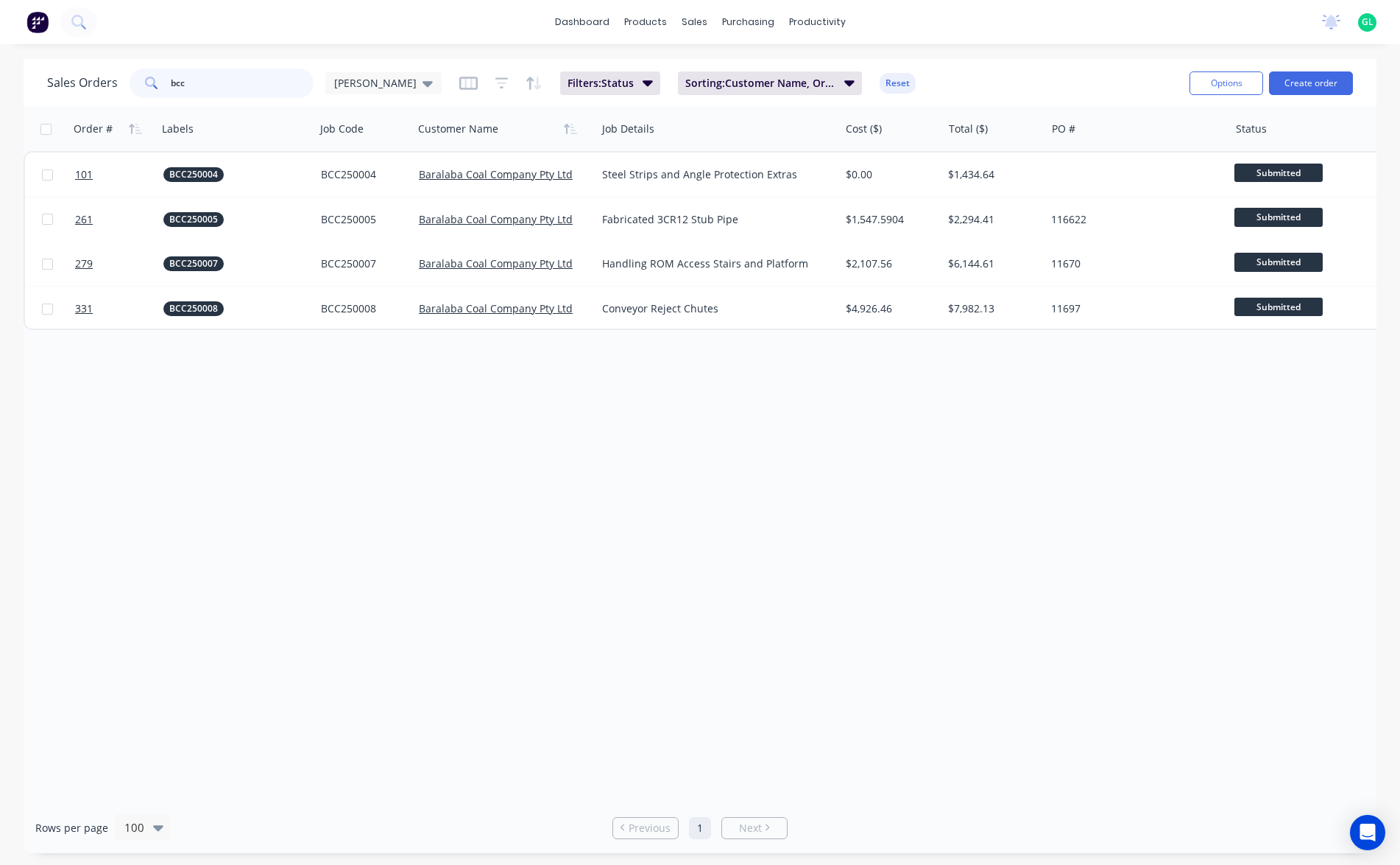
type input "bcc"
